Goal: Task Accomplishment & Management: Manage account settings

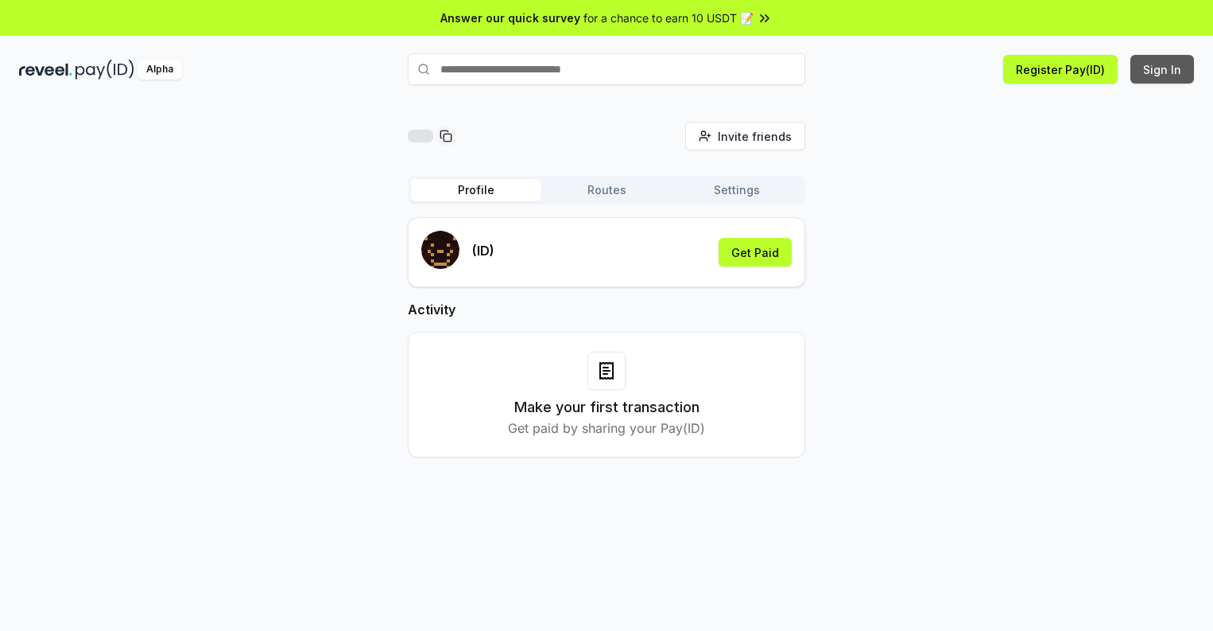
click at [1163, 69] on button "Sign In" at bounding box center [1163, 69] width 64 height 29
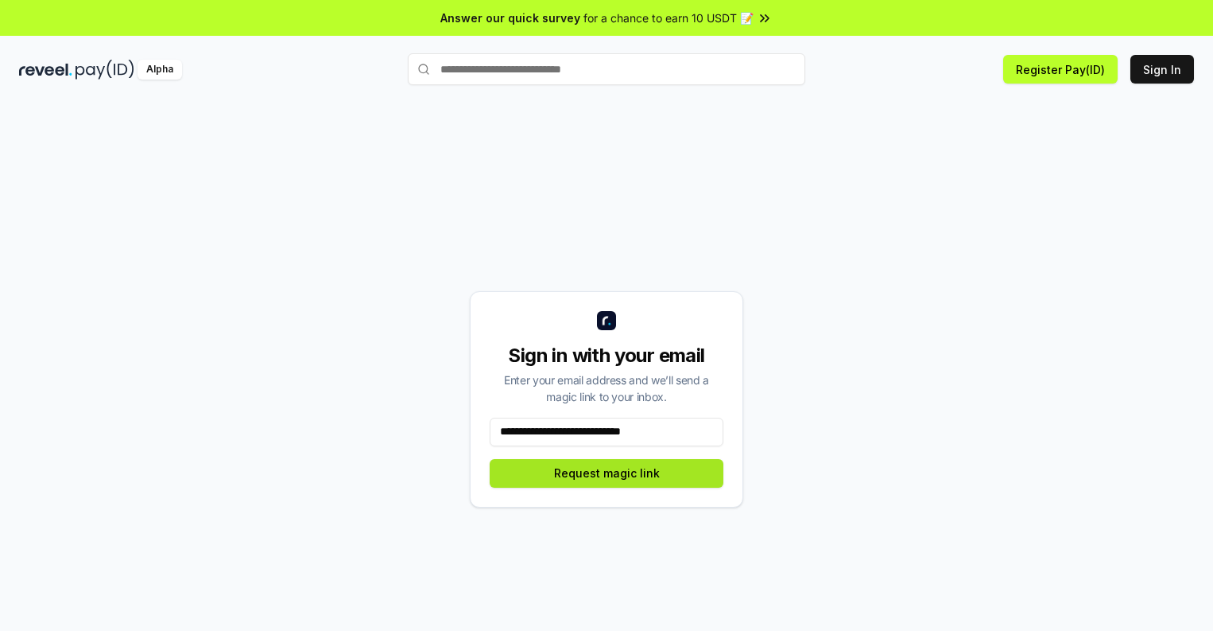
type input "**********"
click at [607, 472] on button "Request magic link" at bounding box center [607, 473] width 234 height 29
